Goal: Information Seeking & Learning: Understand process/instructions

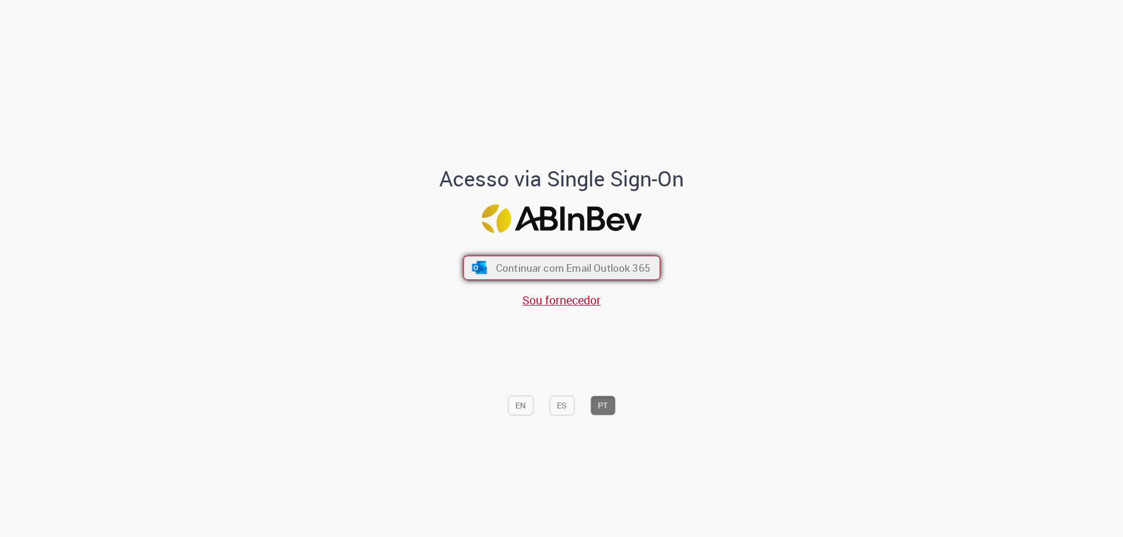
click at [537, 263] on span "Continuar com Email Outlook 365" at bounding box center [572, 267] width 154 height 13
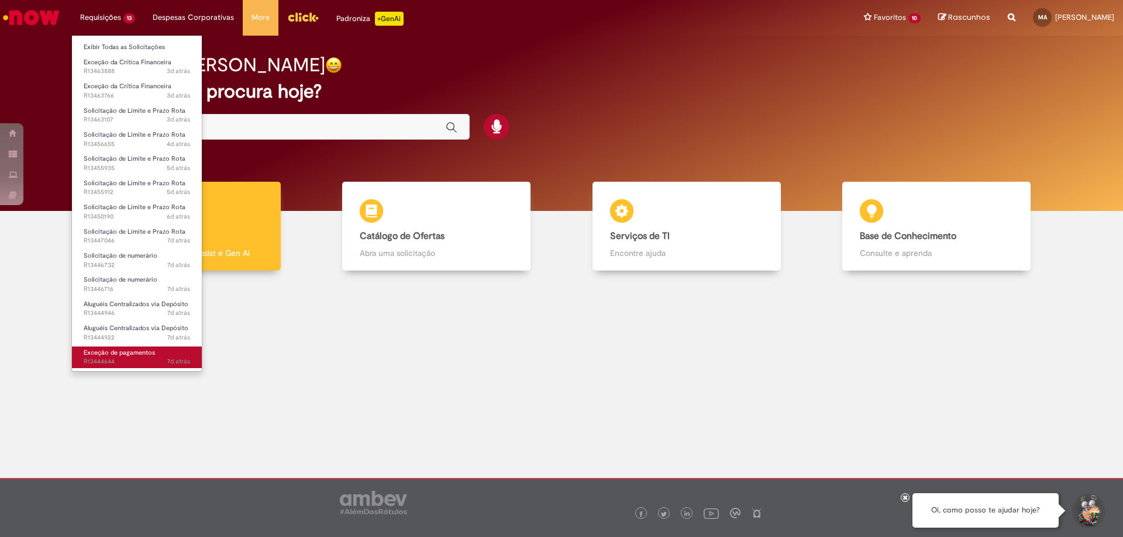
click at [151, 363] on span "7d atrás 7 dias atrás R13444644" at bounding box center [137, 361] width 106 height 9
click at [151, 362] on span "7d atrás 7 dias atrás R13444644" at bounding box center [137, 361] width 106 height 9
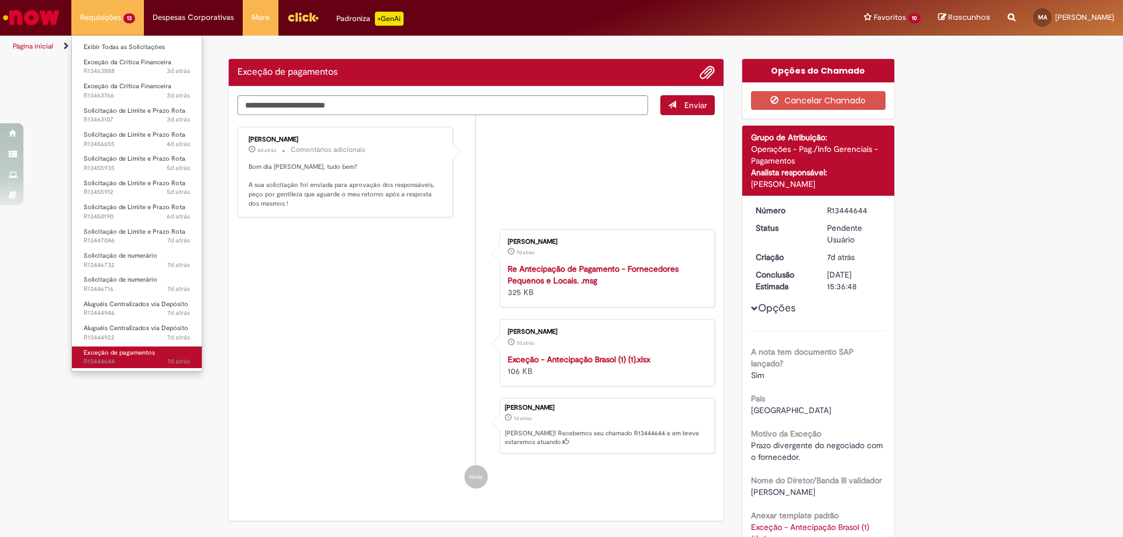
click at [151, 362] on span "7d atrás 7 dias atrás R13444644" at bounding box center [137, 361] width 106 height 9
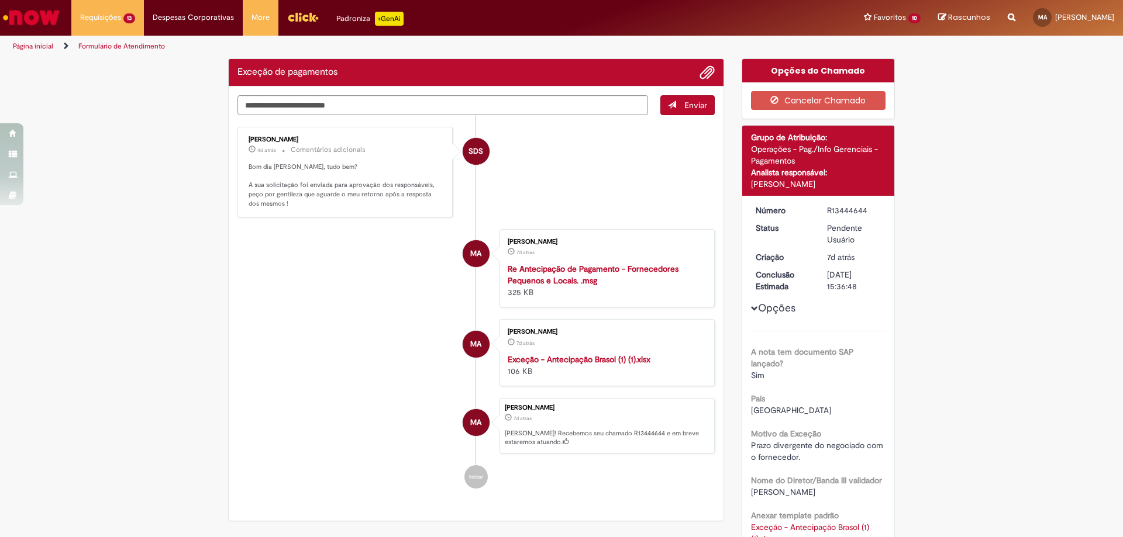
click at [411, 339] on li "MA [PERSON_NAME] 7d atrás 7 dias atrás Exceção - Antecipação Brasol (1) (1).xls…" at bounding box center [475, 352] width 477 height 67
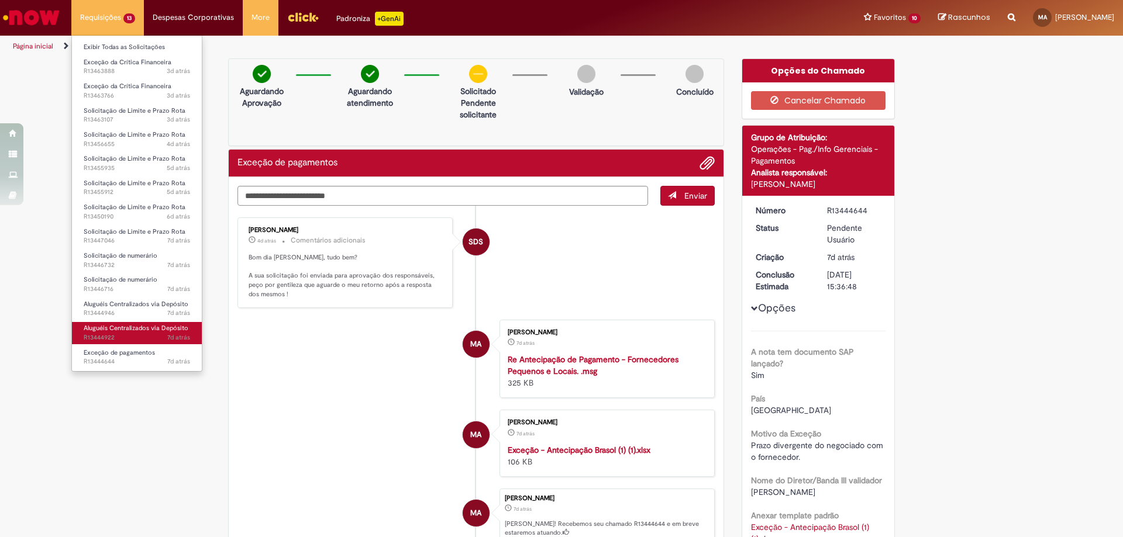
click at [135, 328] on span "Aluguéis Centralizados via Depósito" at bounding box center [136, 328] width 105 height 9
click at [129, 327] on span "Aluguéis Centralizados via Depósito" at bounding box center [136, 328] width 105 height 9
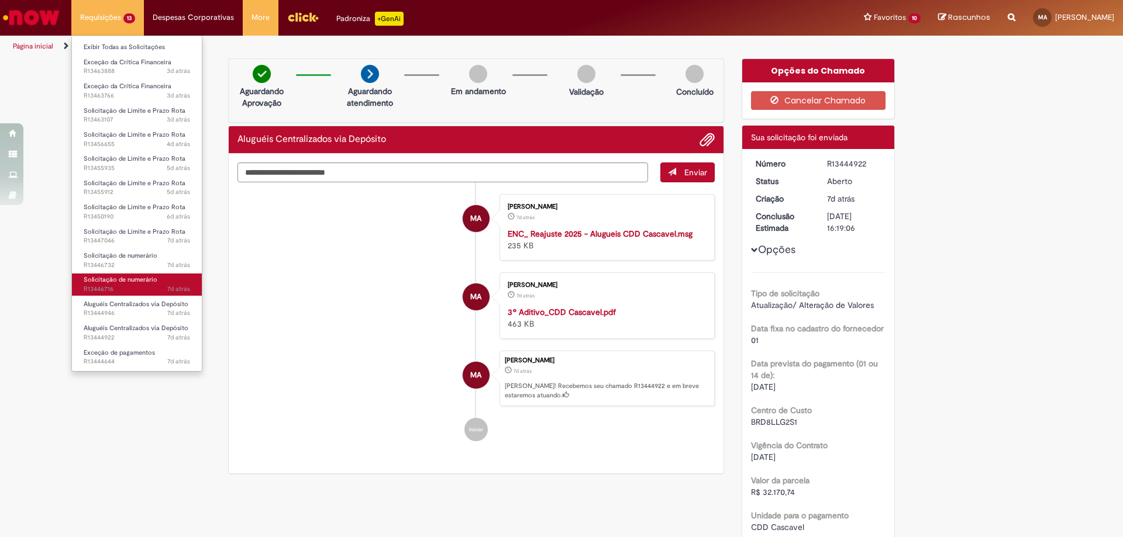
click at [136, 283] on span "Solicitação de numerário" at bounding box center [121, 279] width 74 height 9
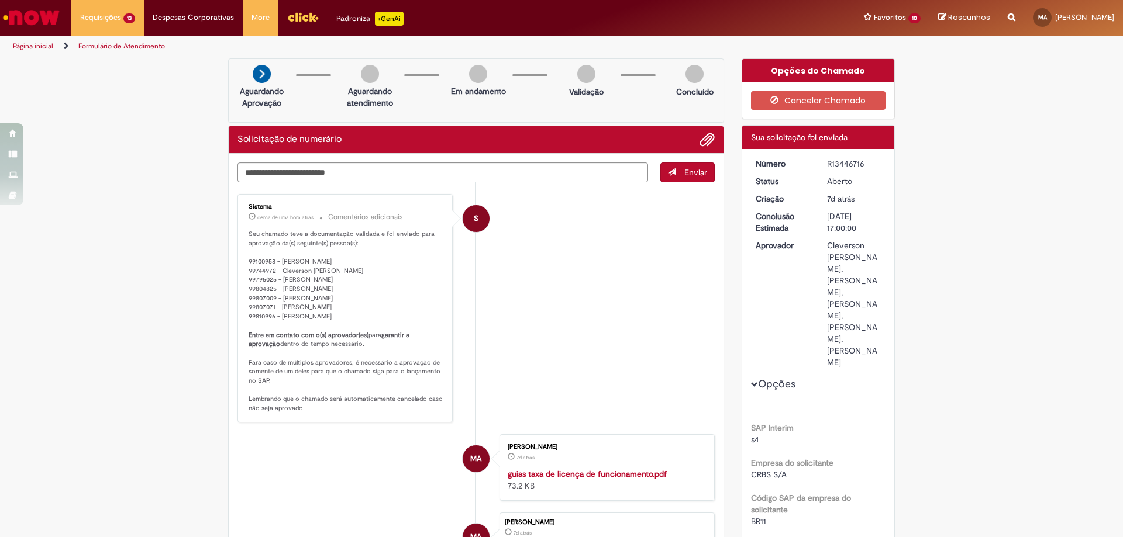
drag, startPoint x: 819, startPoint y: 164, endPoint x: 858, endPoint y: 167, distance: 39.3
click at [858, 167] on dd "R13446716" at bounding box center [854, 164] width 72 height 12
copy div "R13446716"
click at [829, 159] on div "R13446716" at bounding box center [854, 164] width 54 height 12
drag, startPoint x: 822, startPoint y: 162, endPoint x: 861, endPoint y: 168, distance: 39.0
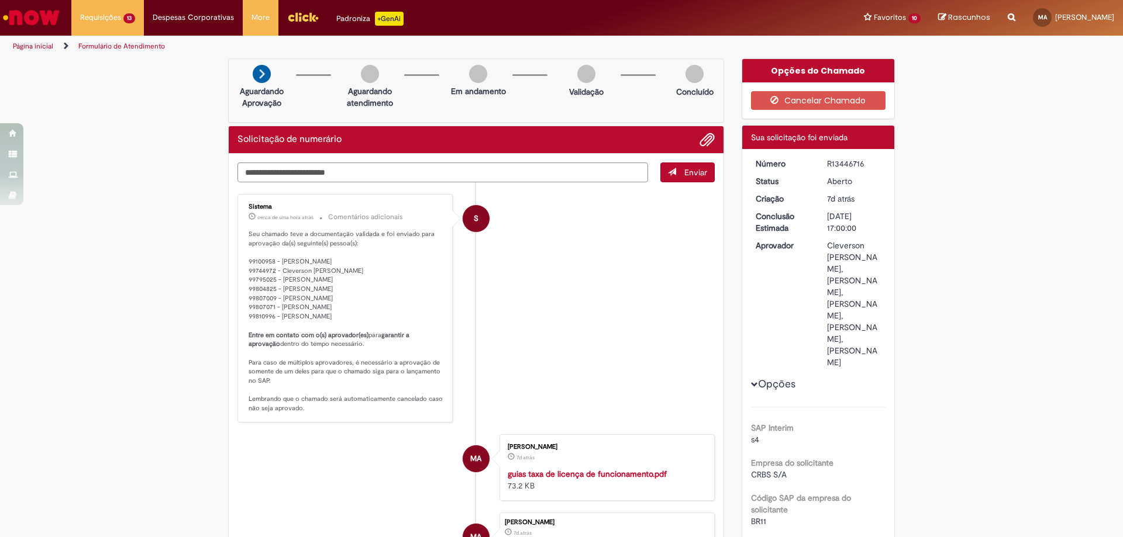
click at [861, 168] on div "R13446716" at bounding box center [854, 164] width 54 height 12
copy div "R13446716"
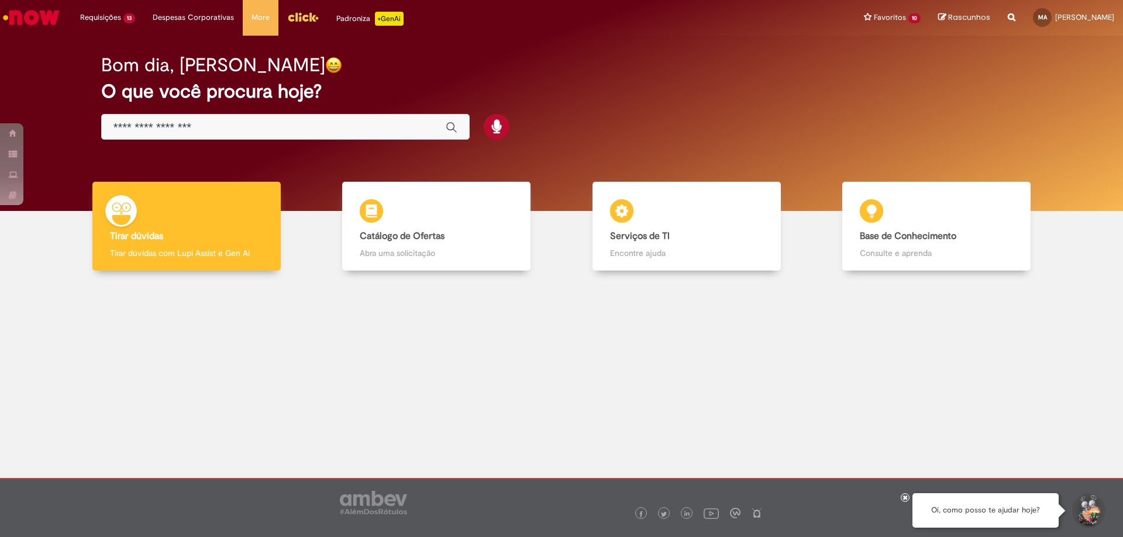
click at [1002, 23] on div "Reportar problema Artigos Não encontrou base de conhecimento Catálogo Não foram…" at bounding box center [1011, 18] width 25 height 36
click at [1008, 16] on icon "Search from all sources" at bounding box center [1012, 10] width 8 height 21
click at [961, 15] on input "text" at bounding box center [988, 18] width 54 height 20
type input "**********"
click button "Pesquisar" at bounding box center [950, 18] width 23 height 20
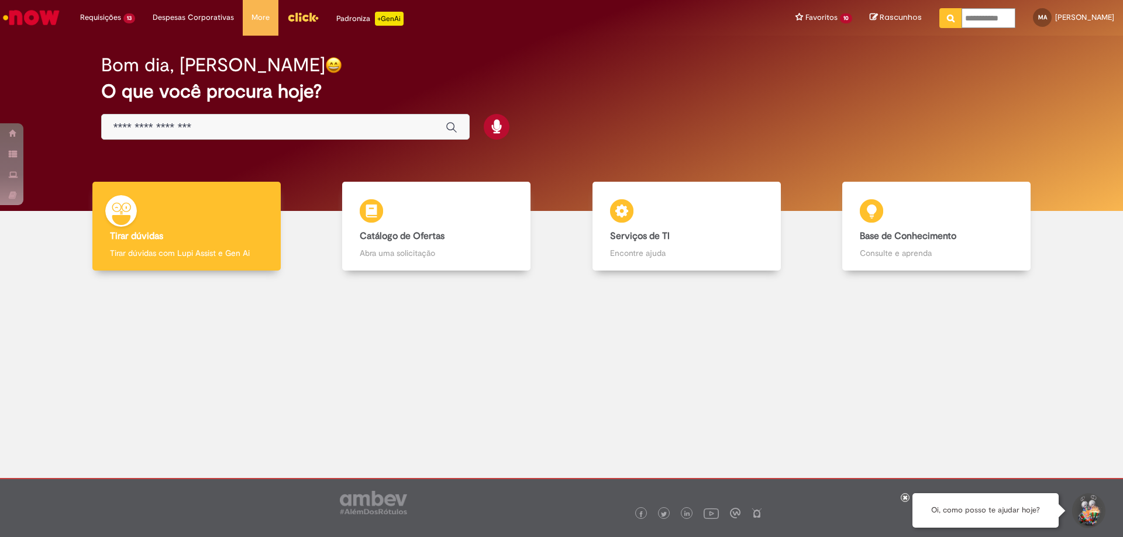
type input "**********"
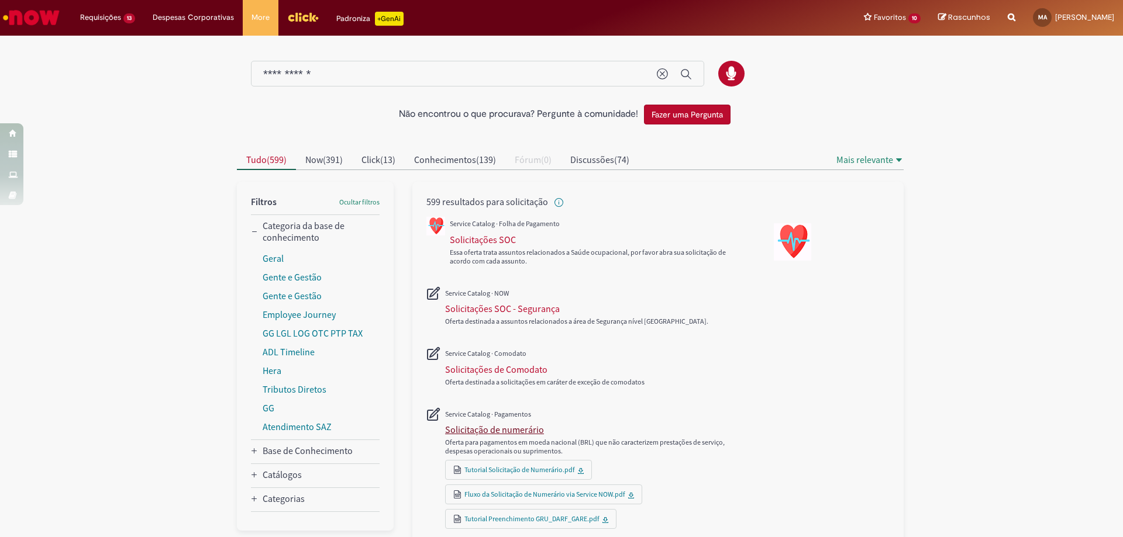
click at [505, 429] on div "Solicitação de numerário" at bounding box center [494, 430] width 99 height 12
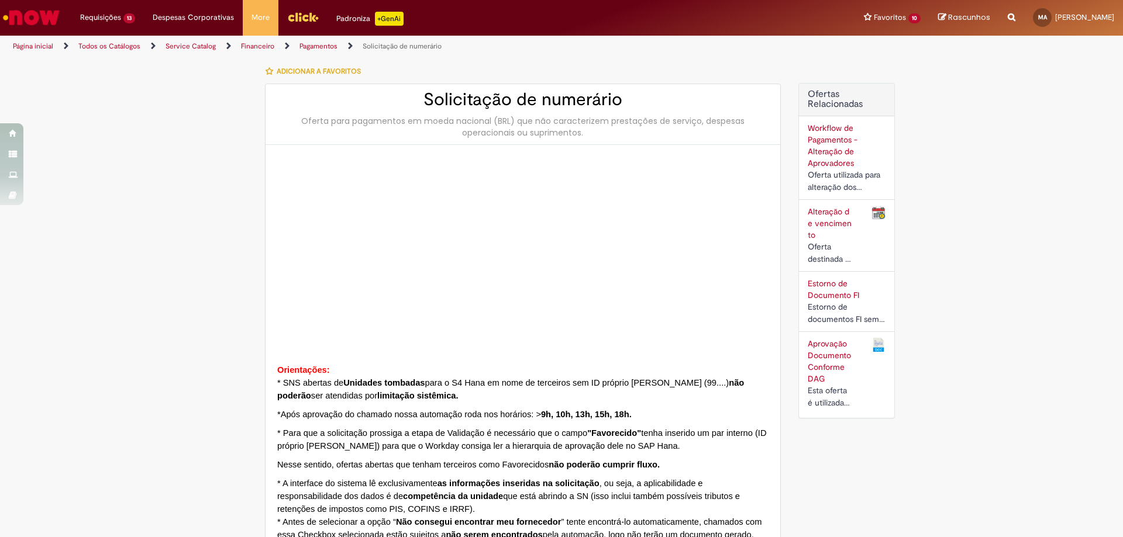
type input "********"
type input "**********"
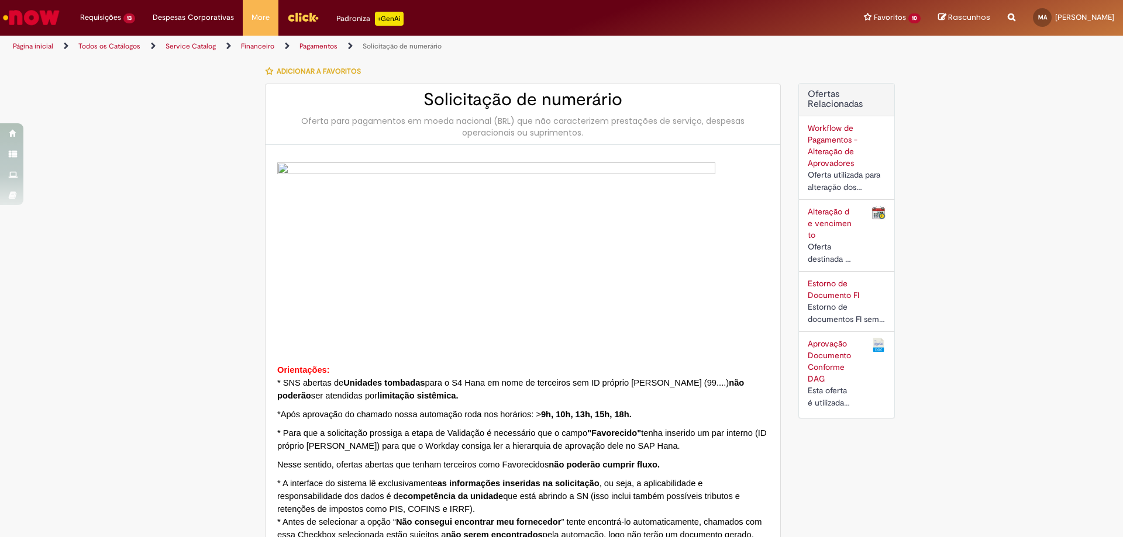
type input "****"
type input "**********"
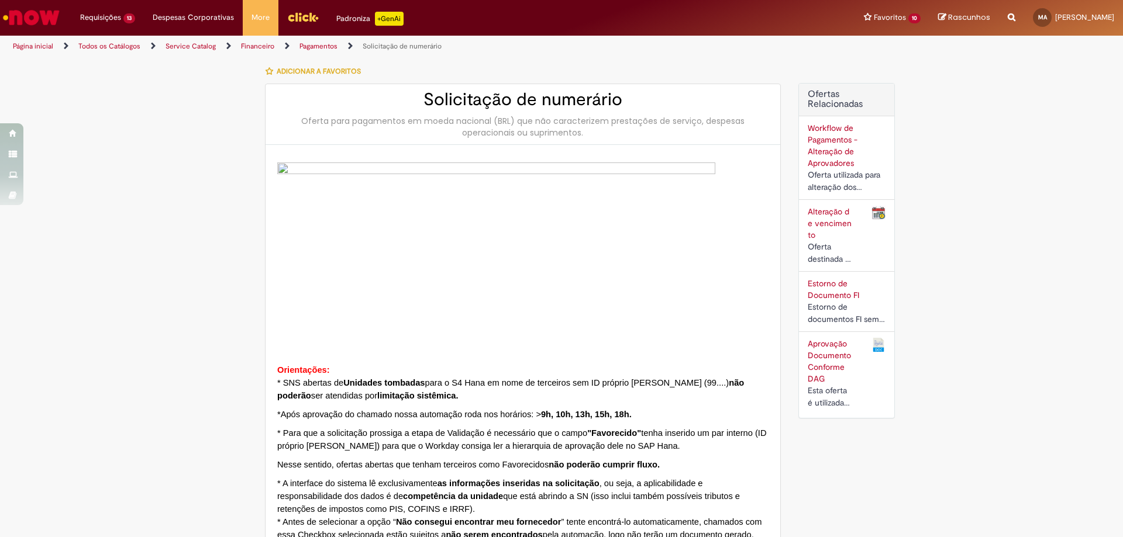
type input "**********"
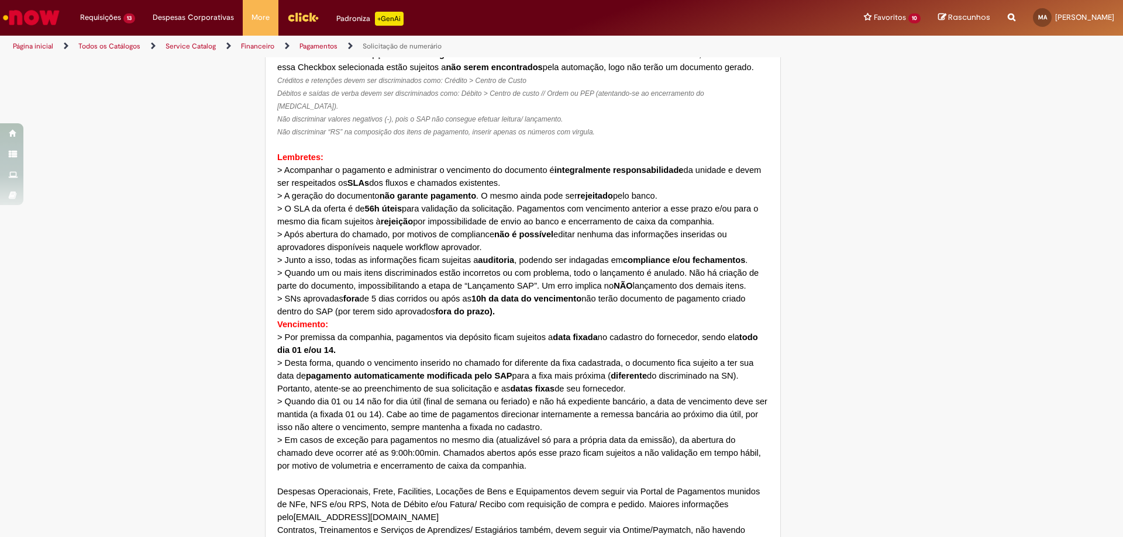
scroll to position [409, 0]
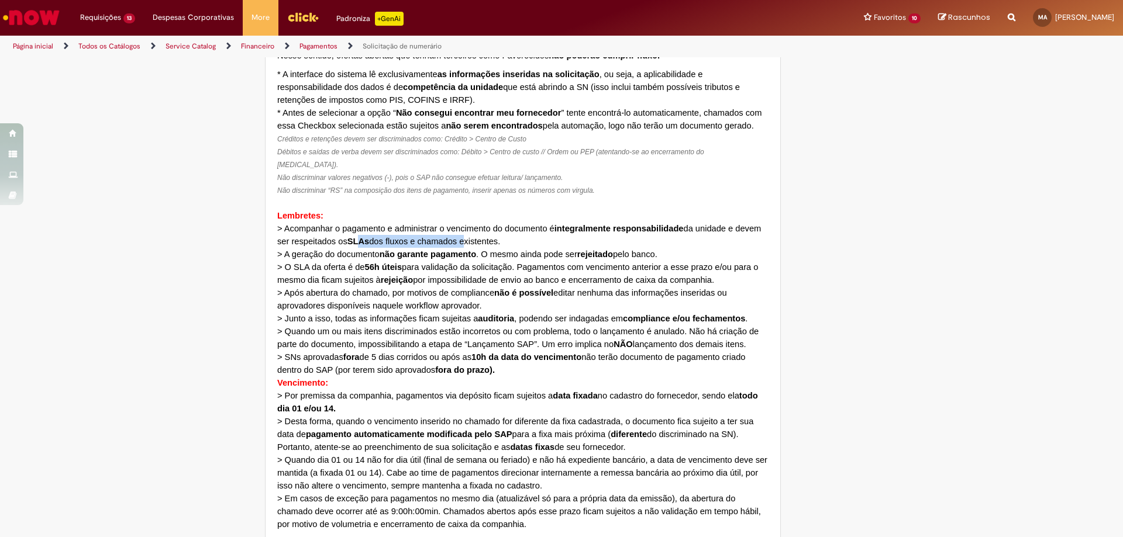
drag, startPoint x: 354, startPoint y: 231, endPoint x: 461, endPoint y: 227, distance: 107.1
click at [461, 227] on span "> Acompanhar o pagamento e administrar o vencimento do documento é integralment…" at bounding box center [519, 235] width 484 height 22
click at [464, 230] on span "> Acompanhar o pagamento e administrar o vencimento do documento é integralment…" at bounding box center [519, 235] width 484 height 22
drag, startPoint x: 280, startPoint y: 241, endPoint x: 314, endPoint y: 239, distance: 34.5
click at [314, 250] on span "> A geração do documento não garante pagamento . O mesmo ainda pode ser rejeita…" at bounding box center [467, 254] width 380 height 9
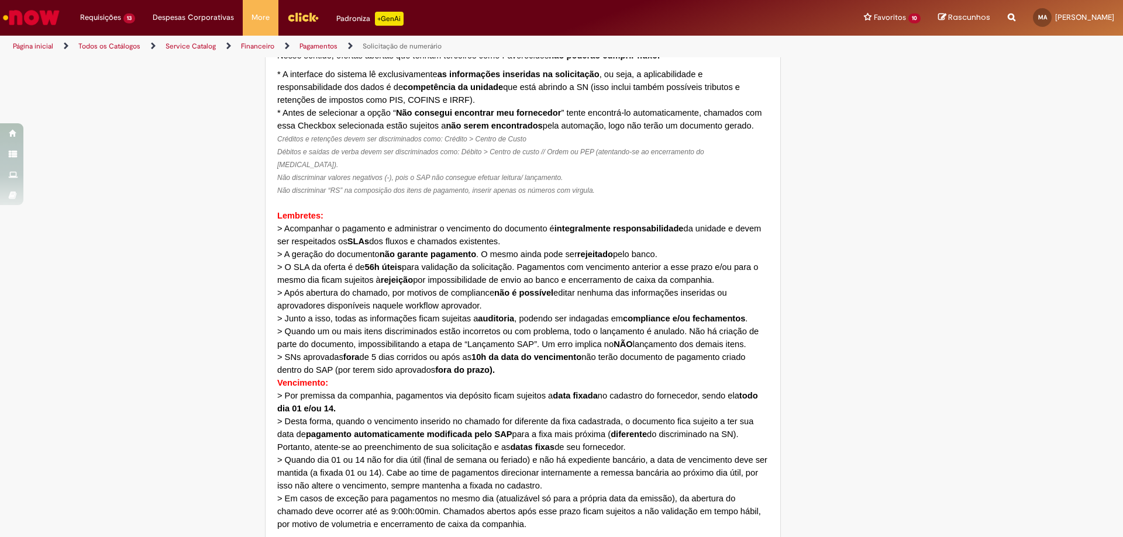
click at [462, 250] on strong "não garante pagamento" at bounding box center [428, 254] width 96 height 9
click at [518, 248] on p "> A geração do documento não garante pagamento . O mesmo ainda pode ser rejeita…" at bounding box center [522, 254] width 491 height 13
drag, startPoint x: 536, startPoint y: 240, endPoint x: 553, endPoint y: 242, distance: 17.0
click at [553, 250] on span "> A geração do documento não garante pagamento . O mesmo ainda pode ser rejeita…" at bounding box center [467, 254] width 380 height 9
click at [545, 261] on p "> O SLA da oferta é de 56h úteis para validação da solicitação. Pagamentos com …" at bounding box center [522, 274] width 491 height 26
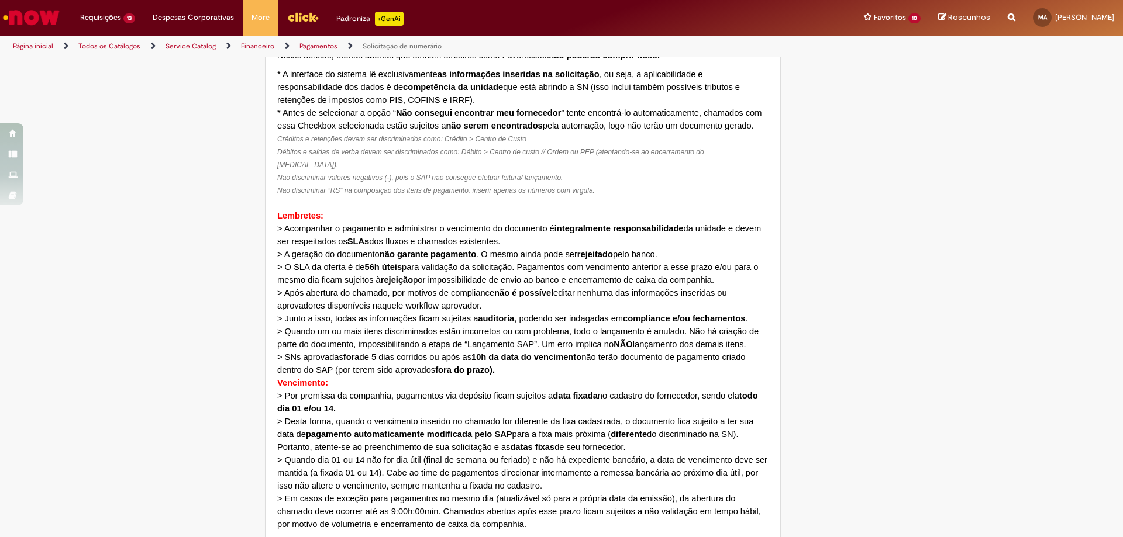
click at [353, 288] on span "> Após abertura do chamado, por motivos de compliance não é possível editar nen…" at bounding box center [502, 299] width 450 height 22
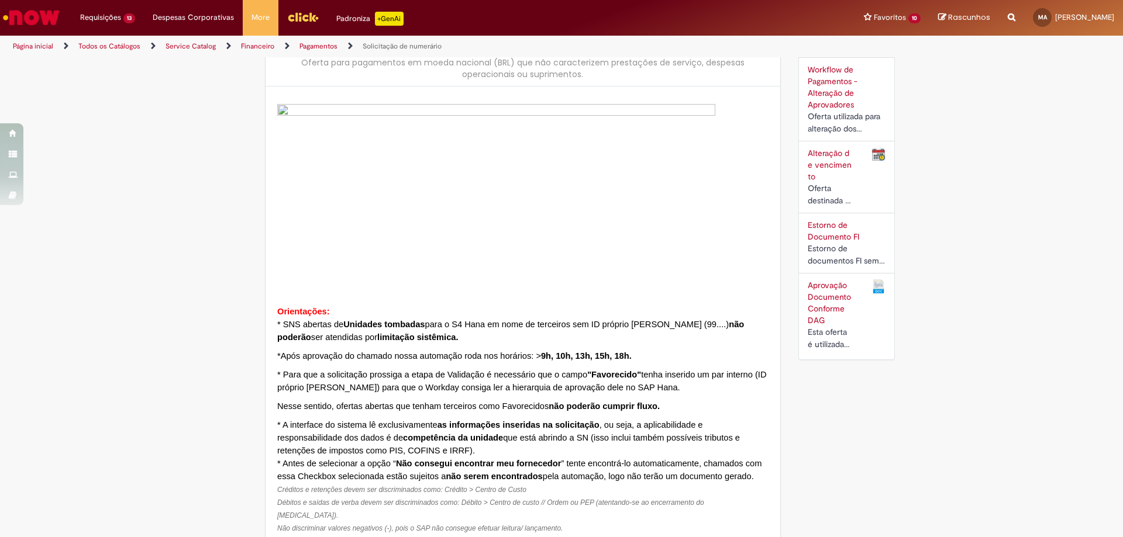
scroll to position [0, 0]
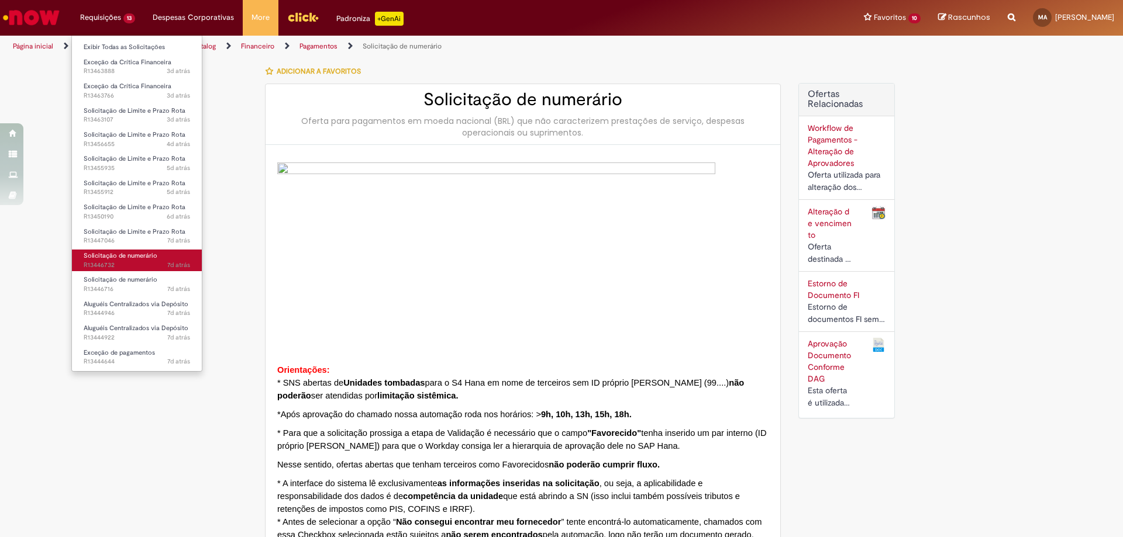
click at [164, 263] on span "7d atrás 7 dias atrás R13446732" at bounding box center [137, 265] width 106 height 9
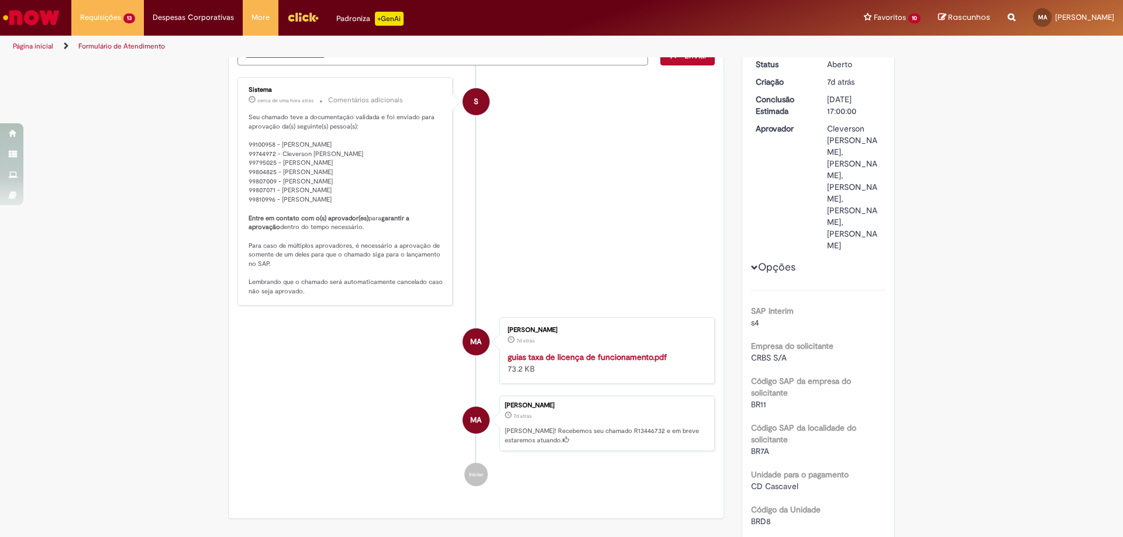
scroll to position [58, 0]
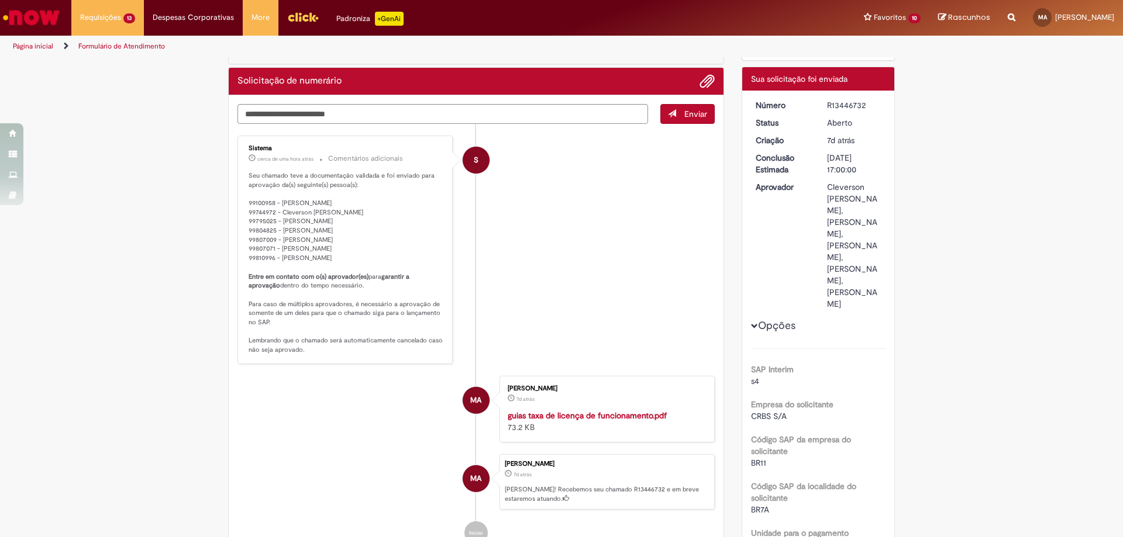
drag, startPoint x: 818, startPoint y: 106, endPoint x: 860, endPoint y: 100, distance: 43.2
click at [860, 100] on dd "R13446732" at bounding box center [854, 105] width 72 height 12
copy div "R13446732"
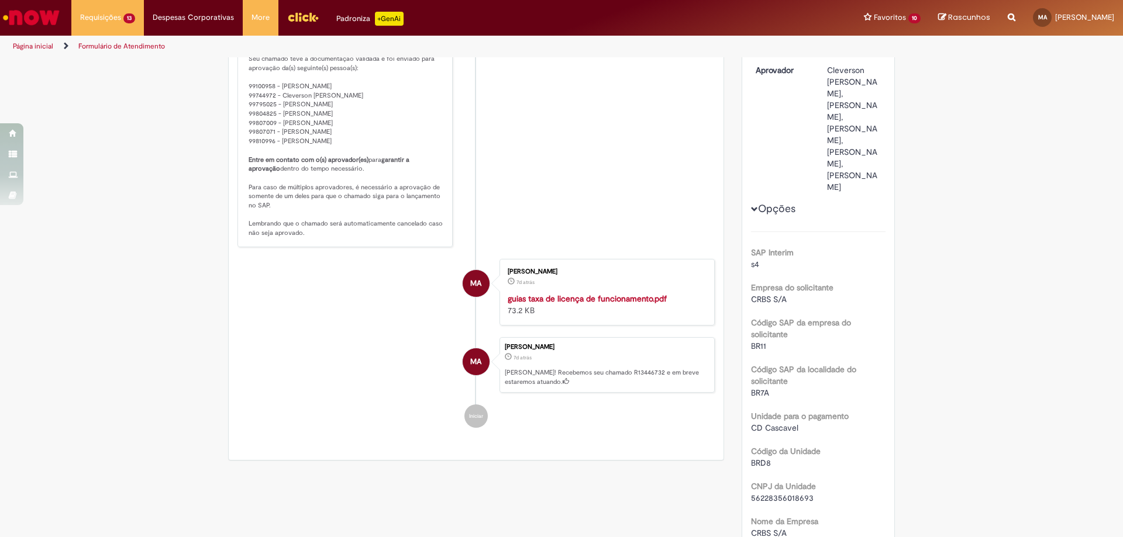
scroll to position [0, 0]
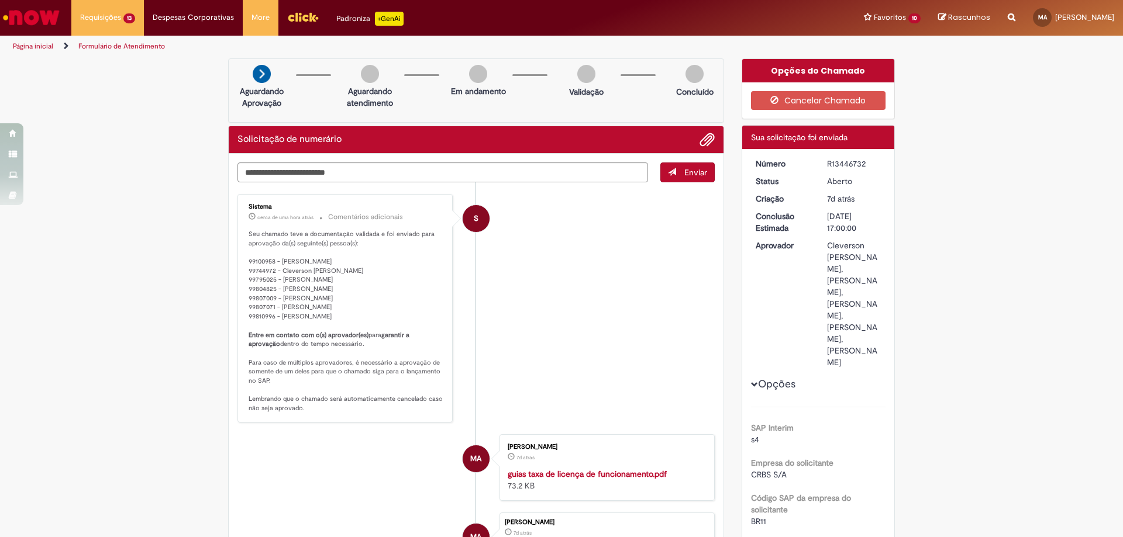
click at [1000, 18] on div "**********" at bounding box center [1011, 18] width 25 height 36
click at [1008, 15] on icon "Search from all sources" at bounding box center [1012, 10] width 8 height 21
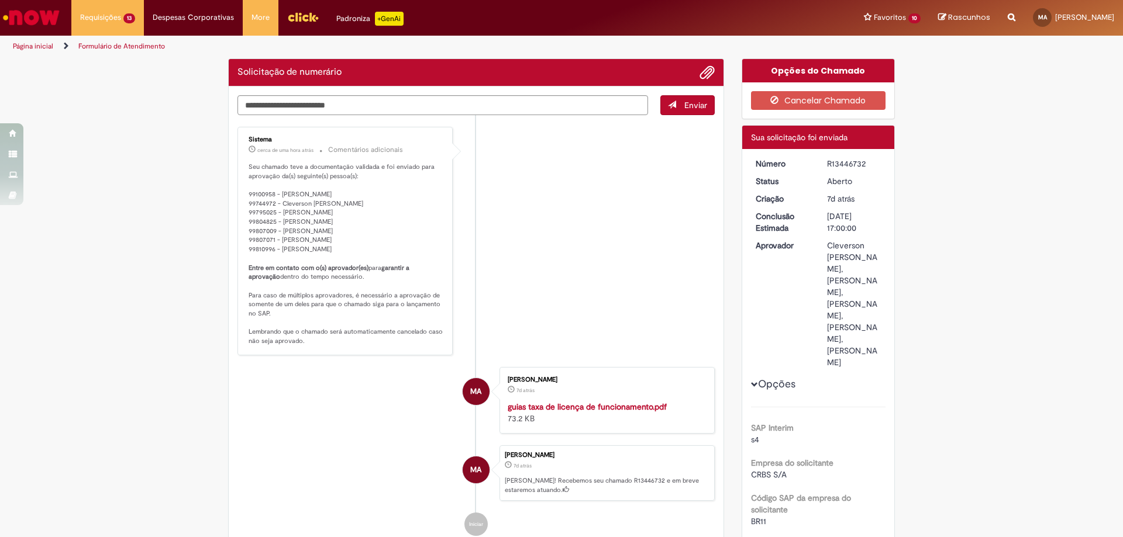
click at [1008, 12] on icon "Search from all sources" at bounding box center [1012, 10] width 8 height 21
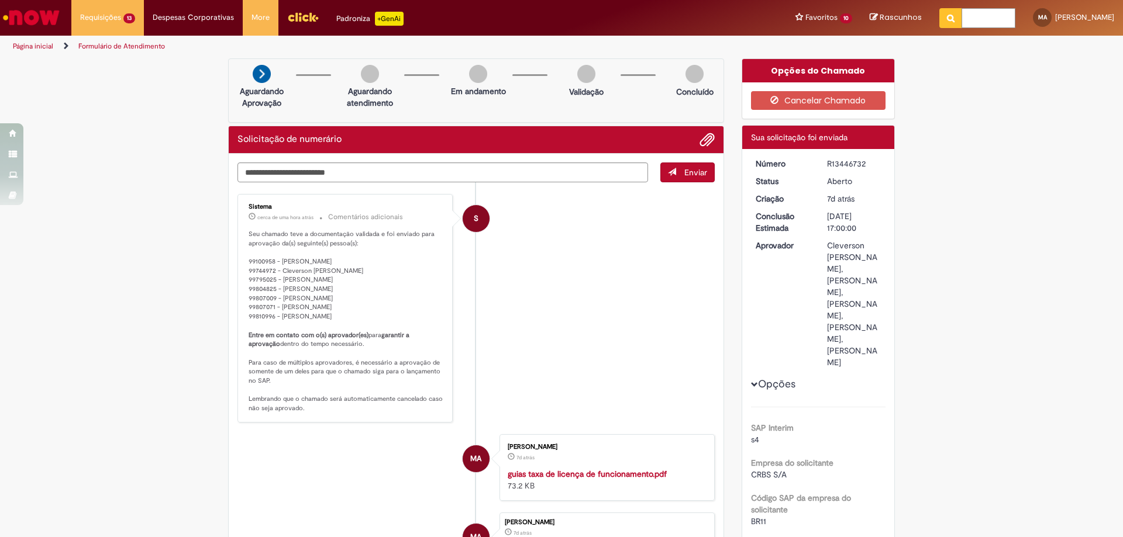
click at [987, 18] on input "text" at bounding box center [988, 18] width 54 height 20
type input "**********"
click button "Pesquisar" at bounding box center [950, 18] width 23 height 20
click at [1008, 14] on icon "Search from all sources" at bounding box center [1012, 10] width 8 height 21
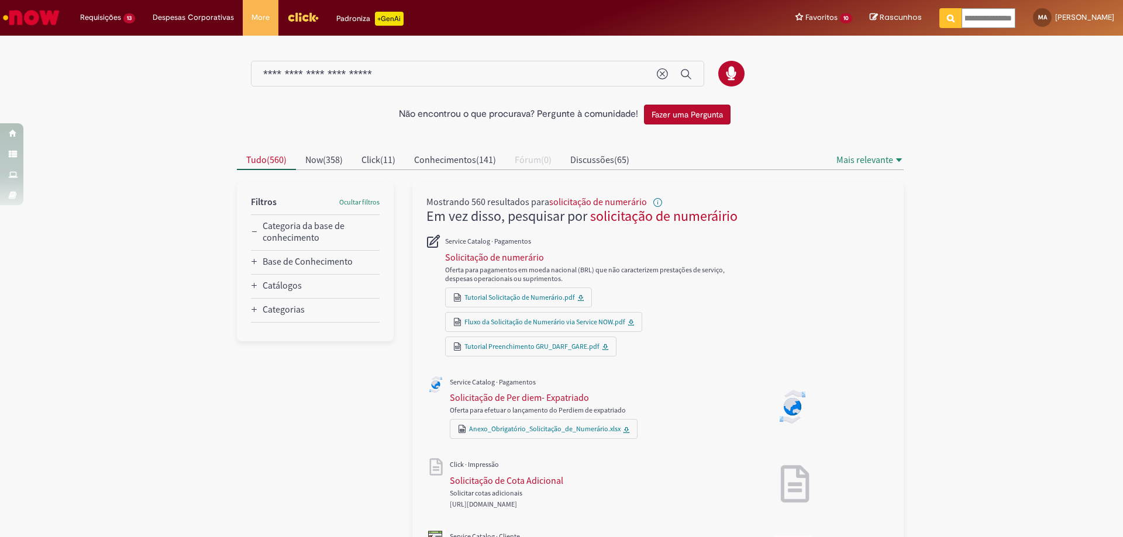
click at [801, 139] on div at bounding box center [561, 136] width 684 height 12
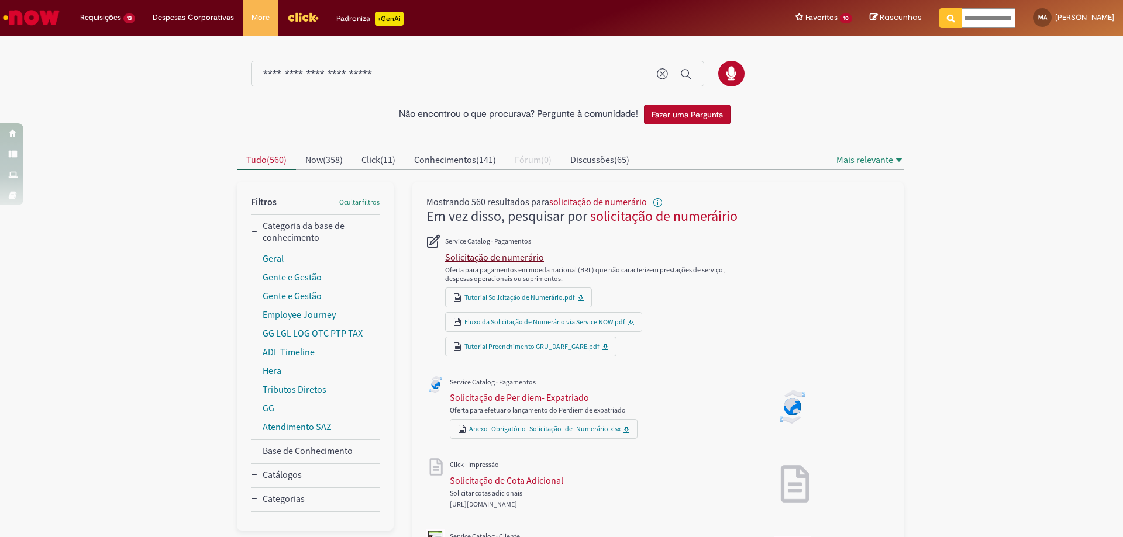
click at [495, 256] on div "Solicitação de numerário" at bounding box center [494, 257] width 99 height 12
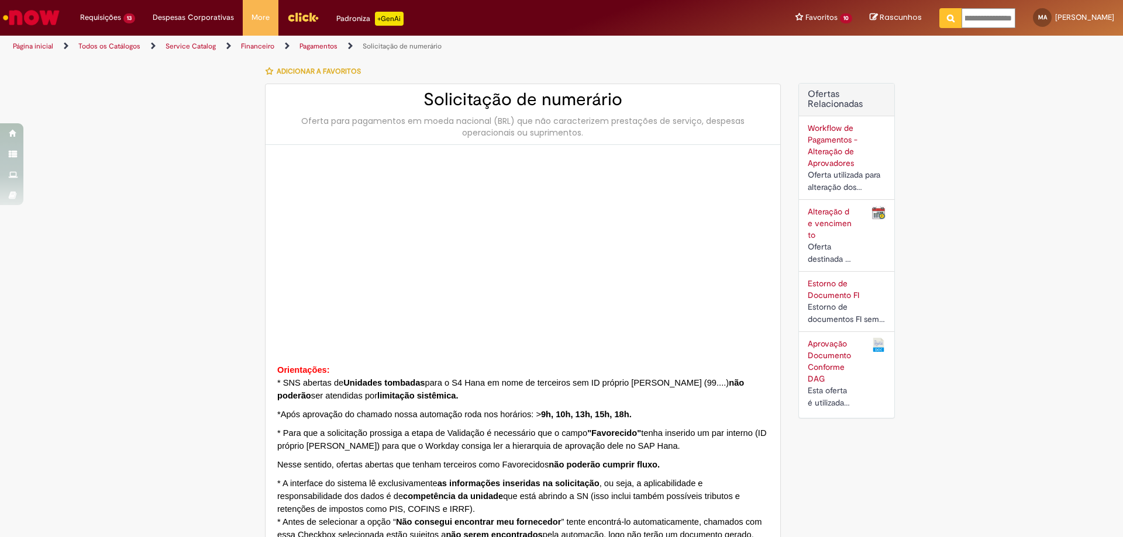
type input "********"
type input "**********"
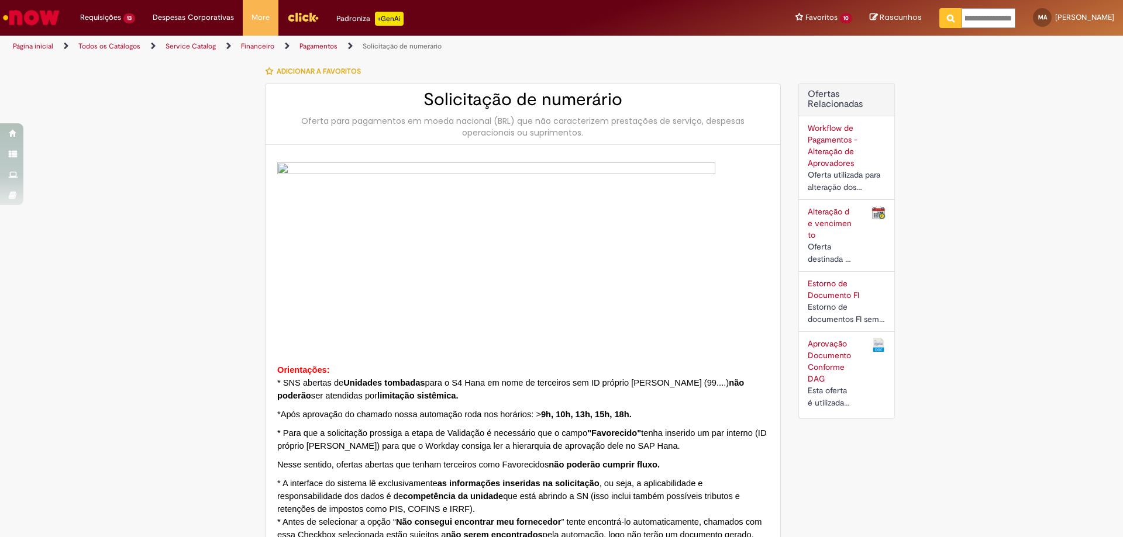
type input "****"
type input "**********"
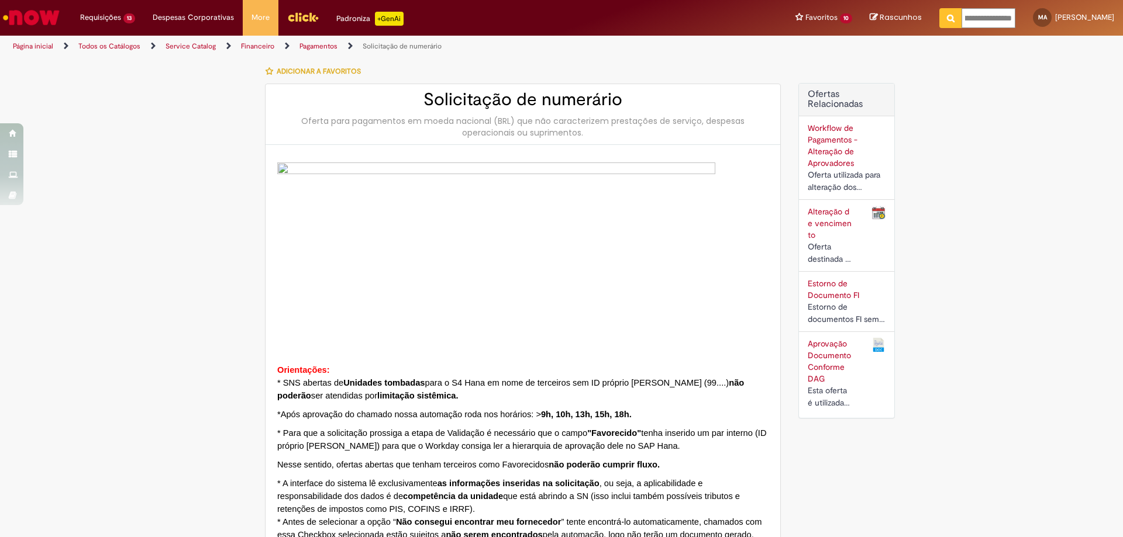
type input "**********"
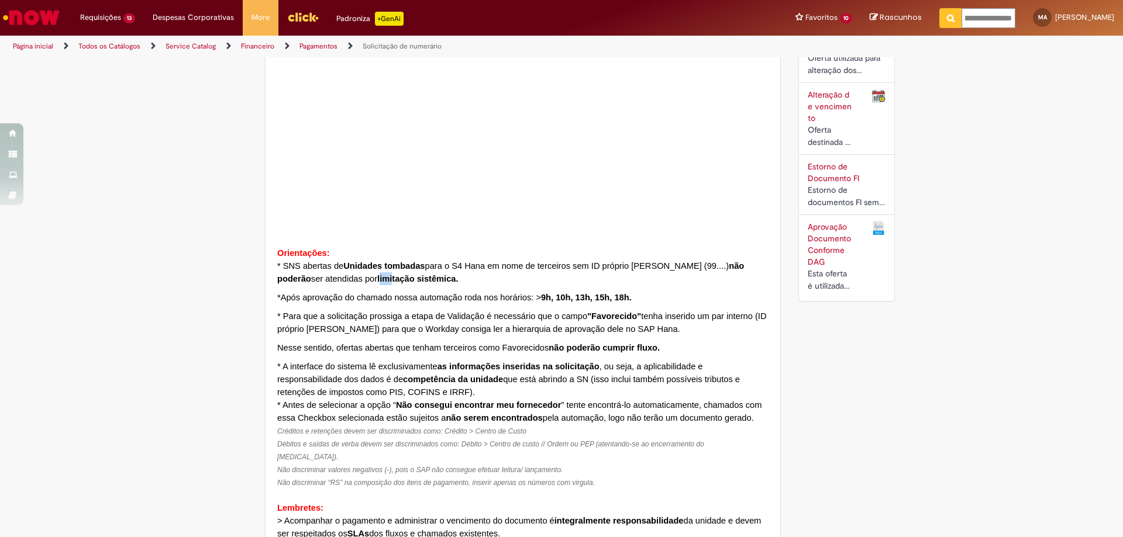
drag, startPoint x: 330, startPoint y: 277, endPoint x: 342, endPoint y: 280, distance: 12.1
click at [377, 280] on strong "limitação sistêmica." at bounding box center [417, 278] width 81 height 9
drag, startPoint x: 339, startPoint y: 299, endPoint x: 570, endPoint y: 299, distance: 231.0
click at [570, 299] on span "*Após aprovação do chamado nossa automação roda nos horários: > 9h, 10h, 13h, 1…" at bounding box center [456, 297] width 359 height 9
drag, startPoint x: 450, startPoint y: 312, endPoint x: 476, endPoint y: 320, distance: 27.4
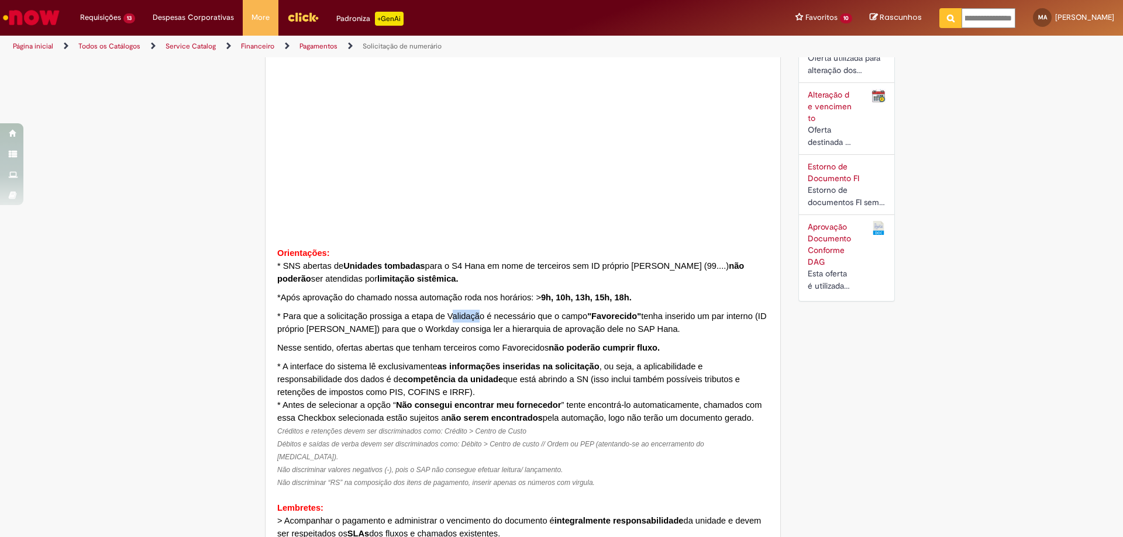
click at [477, 319] on span "* Para que a solicitação prossiga a etapa de Validação é necessário que o campo…" at bounding box center [521, 323] width 489 height 22
click at [339, 321] on p "* Para que a solicitação prossiga a etapa de Validação é necessário que o campo…" at bounding box center [522, 323] width 491 height 26
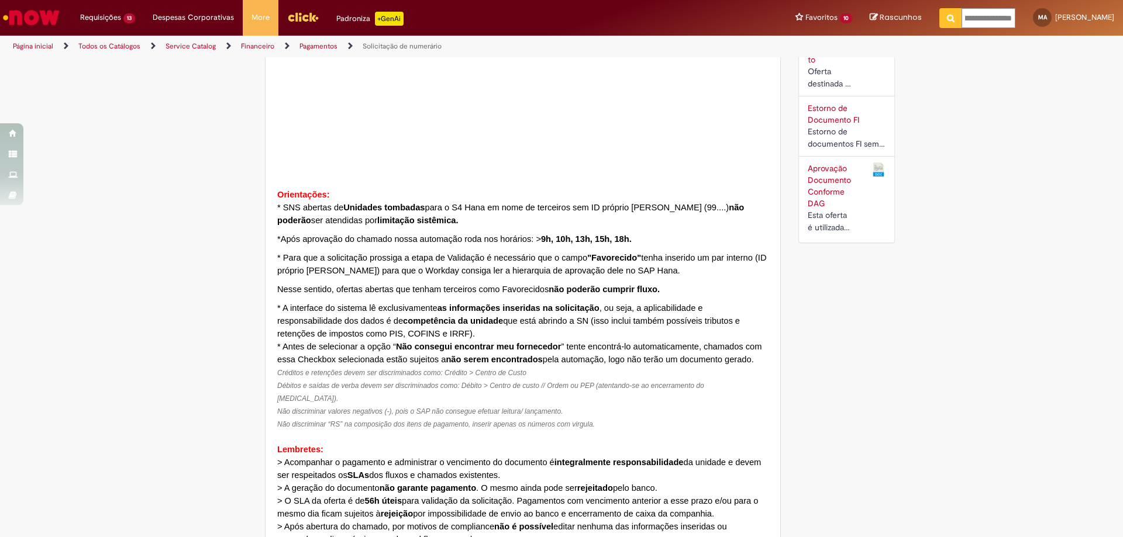
scroll to position [351, 0]
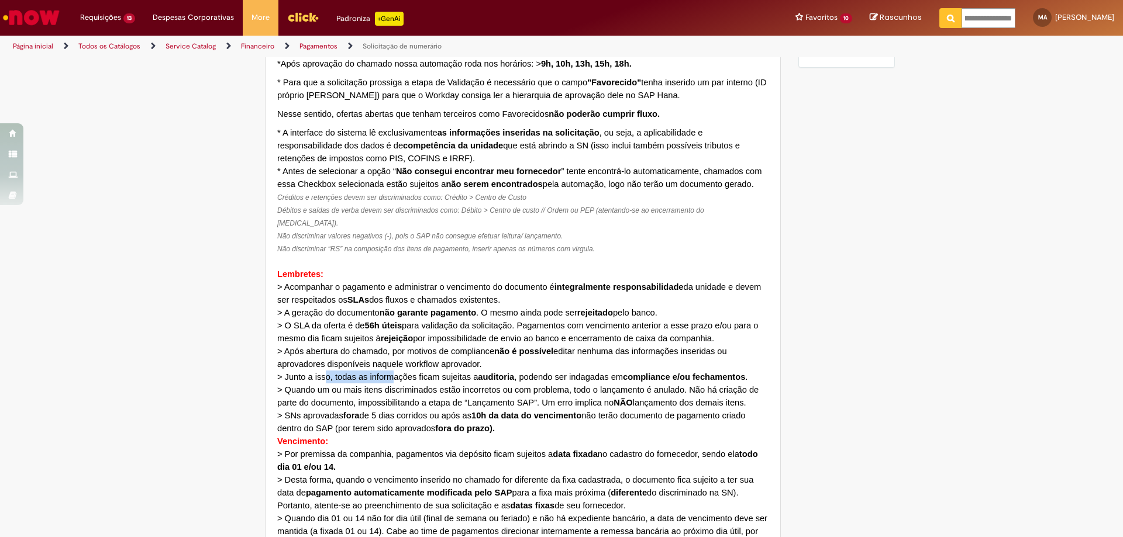
drag, startPoint x: 320, startPoint y: 364, endPoint x: 389, endPoint y: 365, distance: 69.0
click at [389, 373] on span "> Junto a isso, todas as informações ficam sujeitas a auditoria , podendo ser i…" at bounding box center [512, 377] width 470 height 9
click at [387, 389] on span "> Quando um ou mais itens discriminados estão incorretos ou com problema, todo …" at bounding box center [517, 396] width 481 height 22
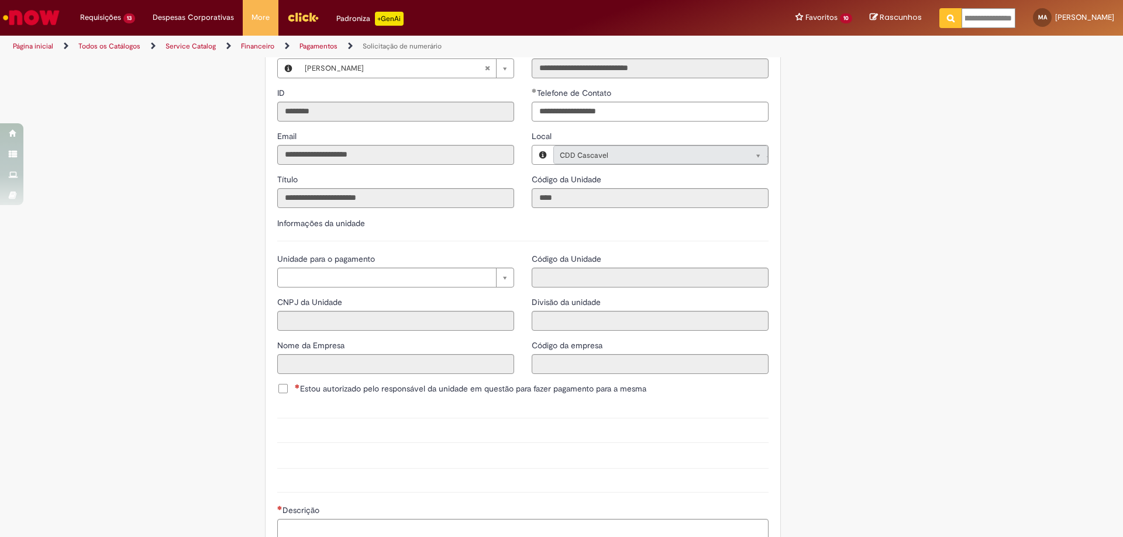
scroll to position [763, 0]
